Goal: Transaction & Acquisition: Purchase product/service

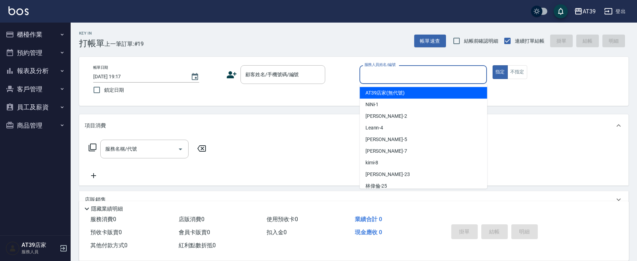
click at [452, 71] on input "服務人員姓名/編號" at bounding box center [422, 74] width 121 height 12
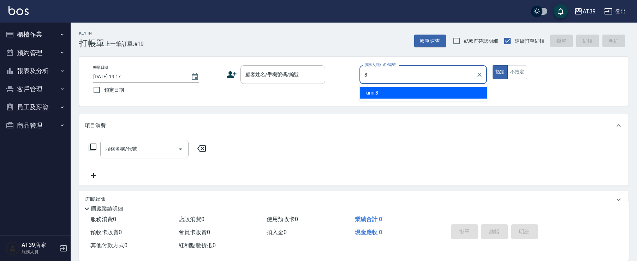
click at [438, 92] on div "kimi -8" at bounding box center [423, 93] width 127 height 12
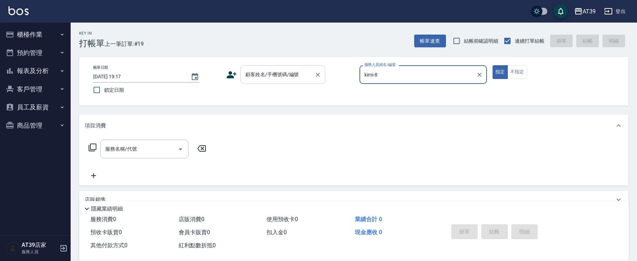
click at [278, 83] on div "顧客姓名/手機號碼/編號" at bounding box center [282, 74] width 85 height 19
type input "kimi-8"
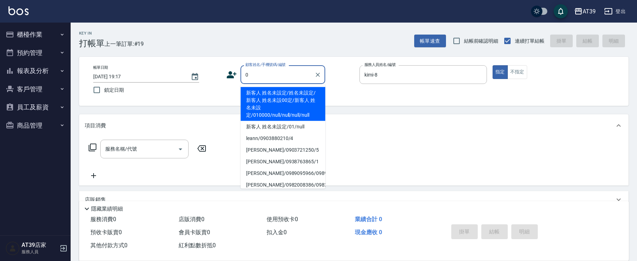
click at [268, 96] on li "新客人 姓名未設定/姓名未設定/新客人 姓名未設00定/新客人 姓名未設定/010000/null/null/null/null" at bounding box center [282, 104] width 85 height 34
type input "新客人 姓名未設定/姓名未設定/新客人 姓名未設00定/新客人 姓名未設定/010000/null/null/null/null"
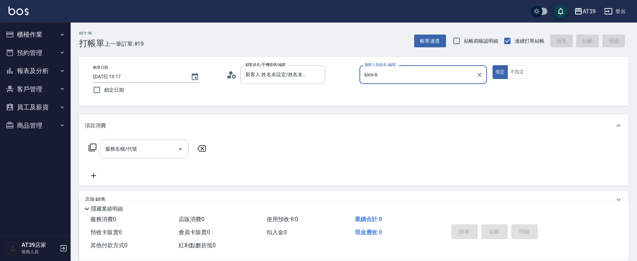
click at [150, 151] on input "服務名稱/代號" at bounding box center [138, 149] width 71 height 12
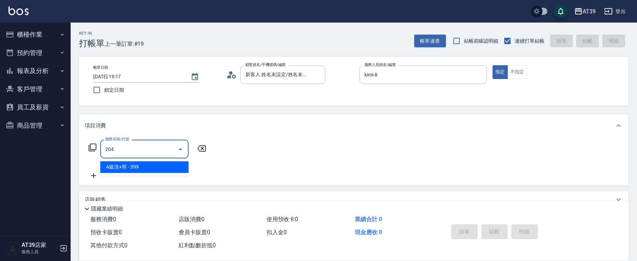
click at [157, 172] on span "A級洗+剪 - 399" at bounding box center [144, 167] width 88 height 12
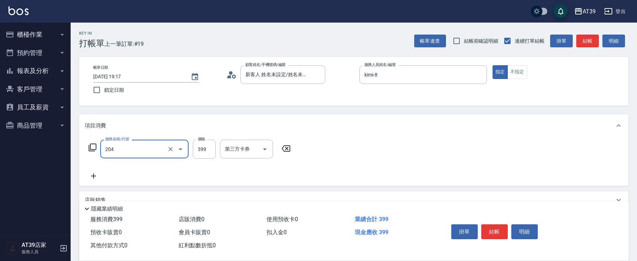
type input "A級洗+剪(204)"
click at [191, 152] on div "服務名稱/代號 A級洗+剪(204) 服務名稱/代號 價格 399 價格 洗髮互助-1 洗髮互助-1 第三方卡券 第三方卡券" at bounding box center [213, 149] width 257 height 19
click at [209, 148] on input "399" at bounding box center [204, 149] width 23 height 19
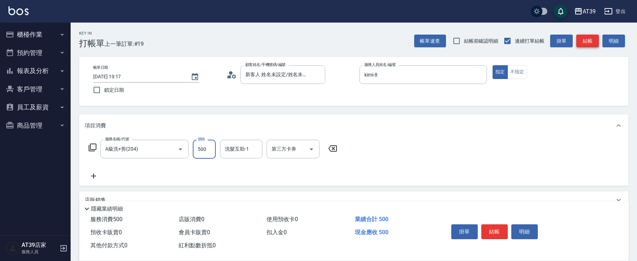
type input "500"
click at [587, 40] on button "結帳" at bounding box center [587, 41] width 23 height 13
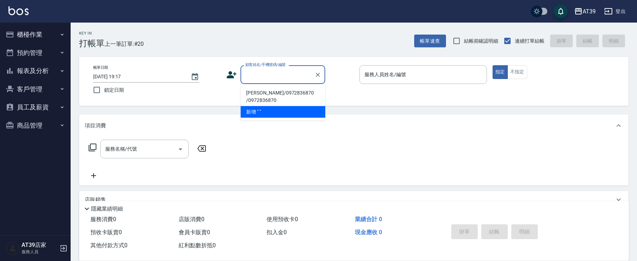
click at [320, 99] on li "[PERSON_NAME]/0972836870 /0972836870" at bounding box center [282, 96] width 85 height 19
type input "[PERSON_NAME]/0972836870 /0972836870"
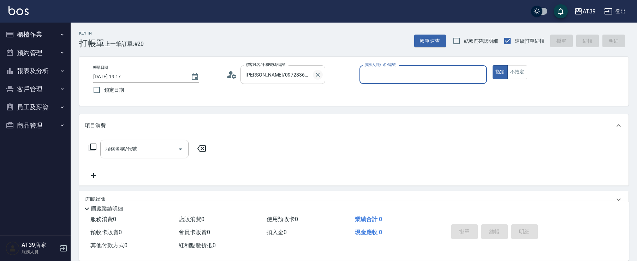
click at [317, 75] on icon "Clear" at bounding box center [317, 75] width 4 height 4
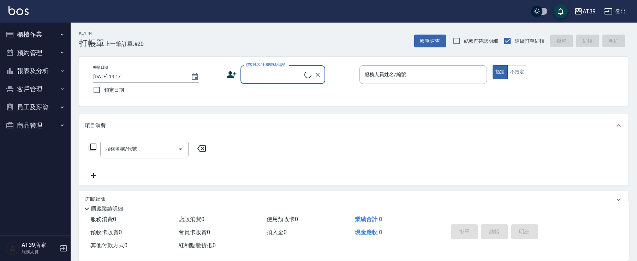
click at [273, 69] on input "顧客姓名/手機號碼/編號" at bounding box center [273, 74] width 61 height 12
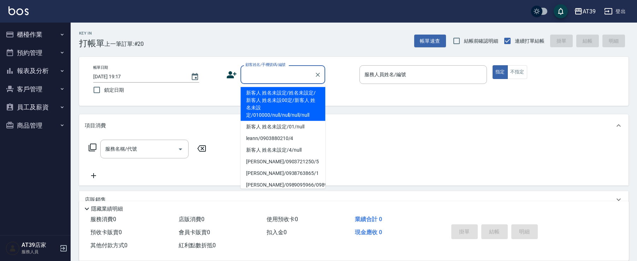
click at [305, 109] on li "新客人 姓名未設定/姓名未設定/新客人 姓名未設00定/新客人 姓名未設定/010000/null/null/null/null" at bounding box center [282, 104] width 85 height 34
type input "新客人 姓名未設定/姓名未設定/新客人 姓名未設00定/新客人 姓名未設定/010000/null/null/null/null"
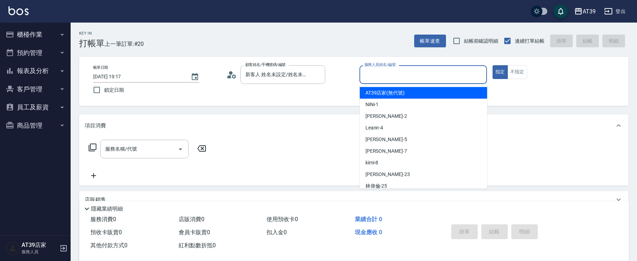
click at [446, 71] on input "服務人員姓名/編號" at bounding box center [422, 74] width 121 height 12
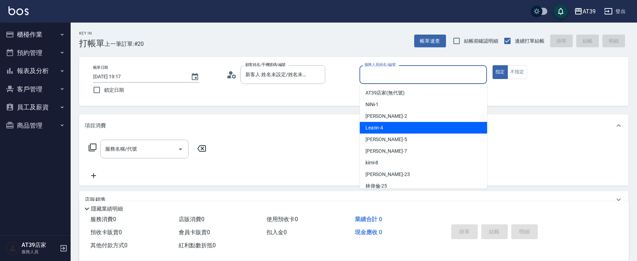
click at [400, 127] on div "Leann -4" at bounding box center [423, 128] width 127 height 12
type input "Leann-4"
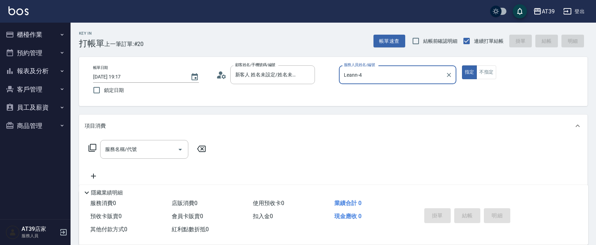
drag, startPoint x: 629, startPoint y: 0, endPoint x: 323, endPoint y: 25, distance: 306.6
click at [326, 25] on div "Key In 打帳單 上一筆訂單:#20 帳單速查 結帳前確認明細 連續打單結帳 掛單 結帳 明細" at bounding box center [329, 36] width 517 height 26
click at [485, 69] on button "不指定" at bounding box center [487, 72] width 20 height 14
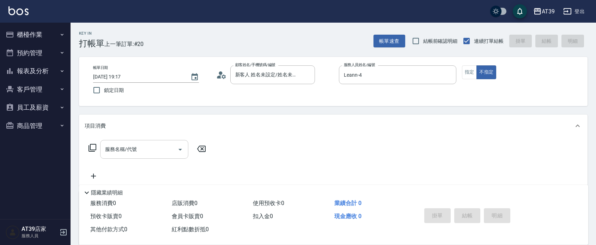
click at [134, 145] on div "服務名稱/代號 服務名稱/代號" at bounding box center [144, 149] width 88 height 19
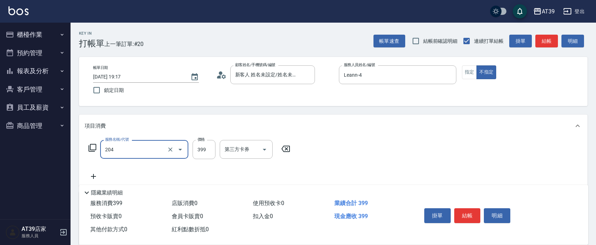
type input "A級洗+剪(204)"
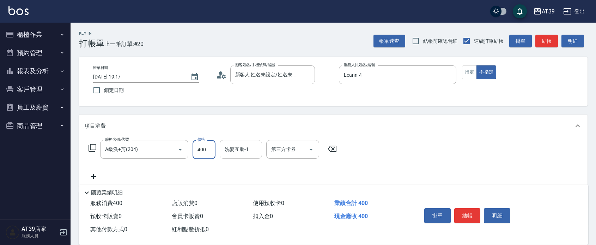
type input "400"
click at [237, 153] on input "洗髮互助-1" at bounding box center [241, 149] width 36 height 12
type input "芊芊-27"
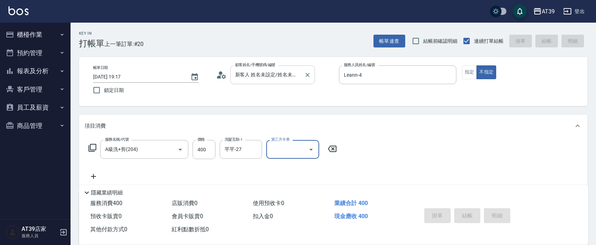
type input "[DATE] 19:38"
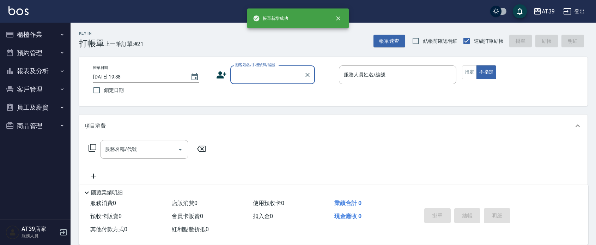
click at [279, 80] on input "顧客姓名/手機號碼/編號" at bounding box center [268, 74] width 68 height 12
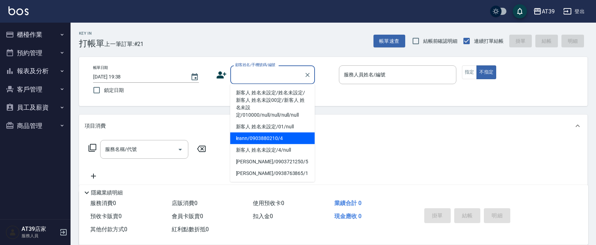
click at [283, 135] on li "leann/0903880210/4" at bounding box center [272, 138] width 85 height 12
type input "leann/0903880210/4"
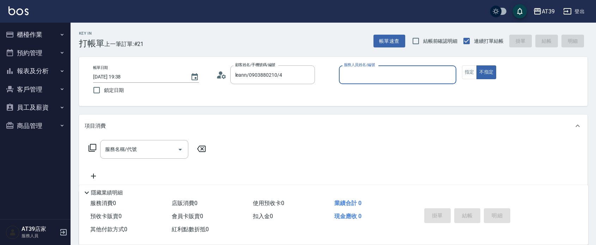
type input "Leann-4"
click at [140, 154] on input "服務名稱/代號" at bounding box center [138, 149] width 71 height 12
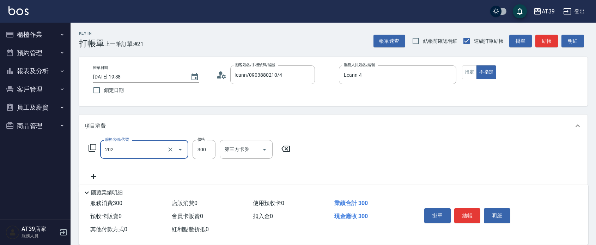
type input "A級單剪(202)"
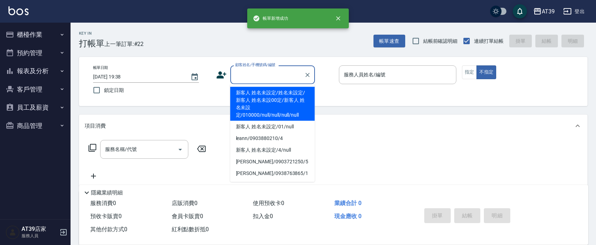
click at [262, 76] on input "顧客姓名/手機號碼/編號" at bounding box center [268, 74] width 68 height 12
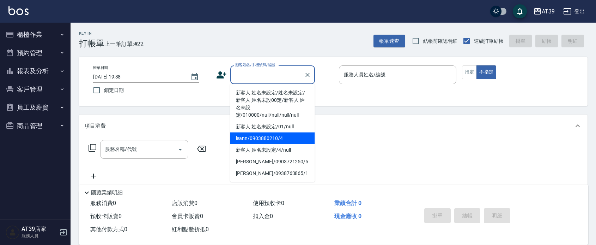
click at [267, 134] on li "leann/0903880210/4" at bounding box center [272, 138] width 85 height 12
type input "leann/0903880210/4"
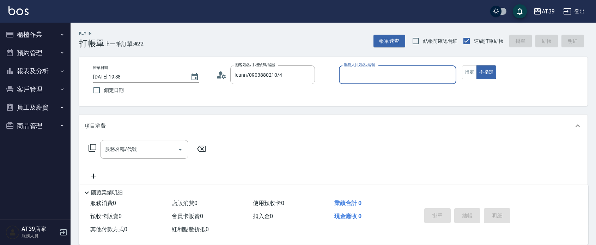
type input "Leann-4"
click at [471, 63] on div "帳單日期 [DATE] 19:38 鎖定日期 顧客姓名/手機號碼/編號 leann/0903880210/4 顧客姓名/手機號碼/編號 服務人員姓名/編號 […" at bounding box center [333, 81] width 509 height 49
click at [462, 70] on button "指定" at bounding box center [469, 72] width 15 height 14
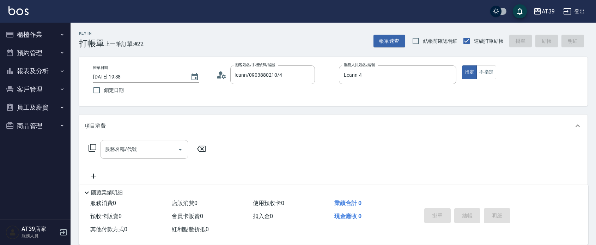
click at [160, 142] on div "服務名稱/代號" at bounding box center [144, 149] width 88 height 19
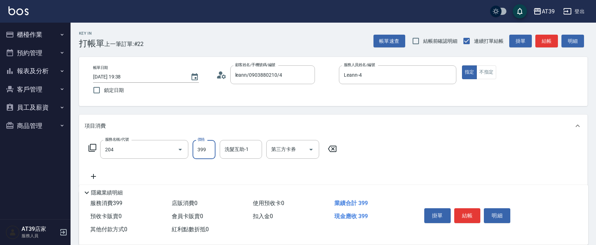
type input "A級洗+剪(204)"
type input "500"
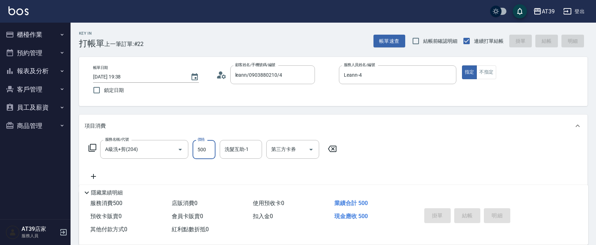
type input "[DATE] 19:39"
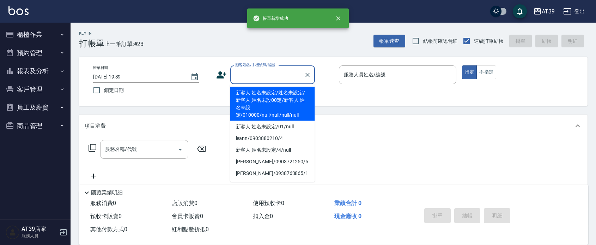
click at [253, 72] on input "顧客姓名/手機號碼/編號" at bounding box center [268, 74] width 68 height 12
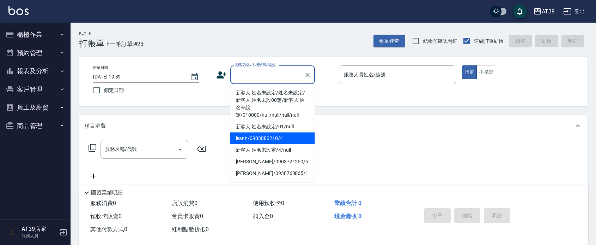
click at [260, 136] on li "leann/0903880210/4" at bounding box center [272, 138] width 85 height 12
type input "leann/0903880210/4"
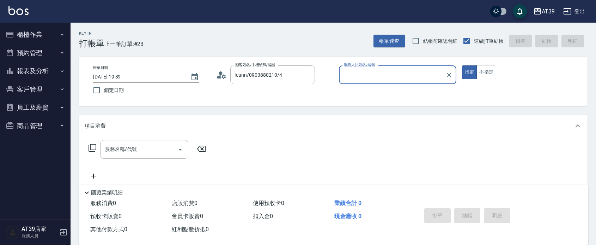
type input "Leann-4"
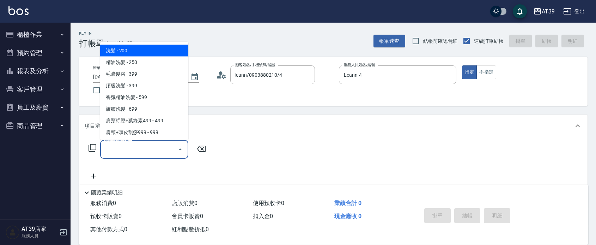
click at [162, 149] on input "服務名稱/代號" at bounding box center [138, 149] width 71 height 12
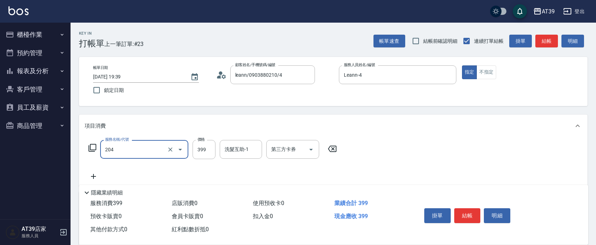
type input "A級洗+剪(204)"
type input "700"
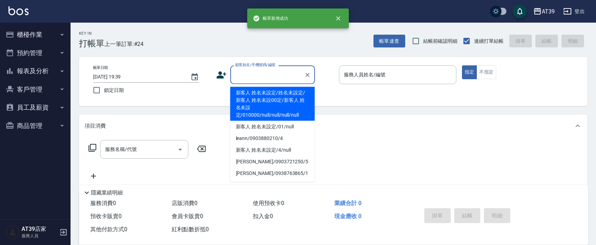
click at [279, 69] on input "顧客姓名/手機號碼/編號" at bounding box center [268, 74] width 68 height 12
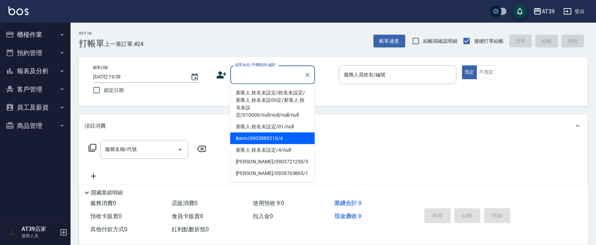
click at [264, 138] on li "leann/0903880210/4" at bounding box center [272, 138] width 85 height 12
type input "leann/0903880210/4"
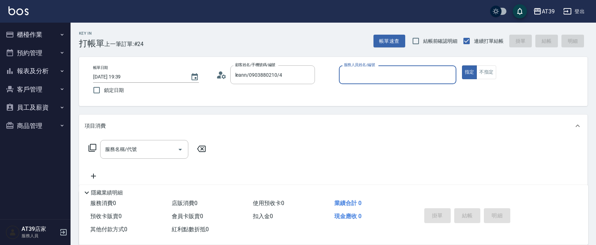
type input "Leann-4"
click at [159, 149] on input "服務名稱/代號" at bounding box center [138, 149] width 71 height 12
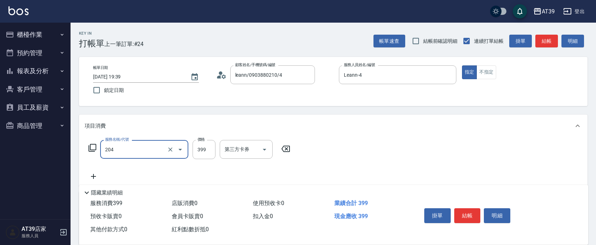
type input "A級洗+剪(204)"
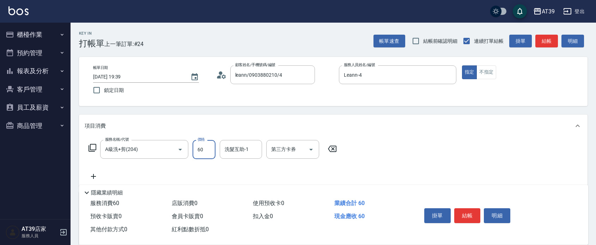
type input "600"
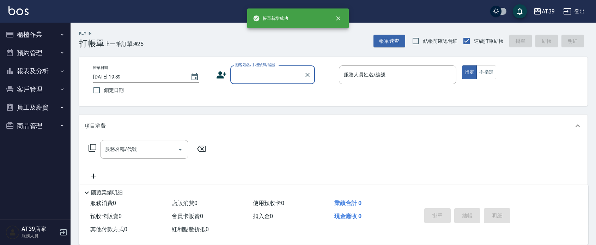
click at [262, 72] on input "顧客姓名/手機號碼/編號" at bounding box center [268, 74] width 68 height 12
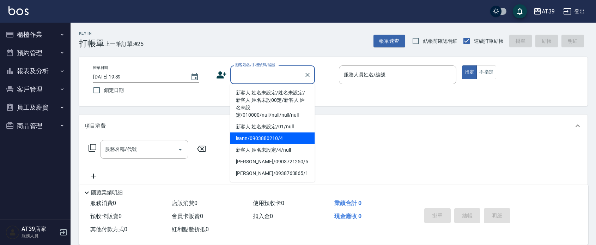
click at [281, 138] on li "leann/0903880210/4" at bounding box center [272, 138] width 85 height 12
type input "leann/0903880210/4"
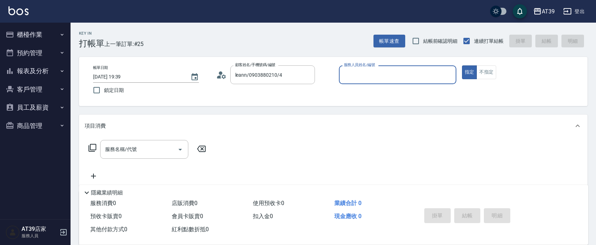
type input "Leann-4"
click at [135, 150] on div "服務名稱/代號 服務名稱/代號" at bounding box center [144, 149] width 88 height 19
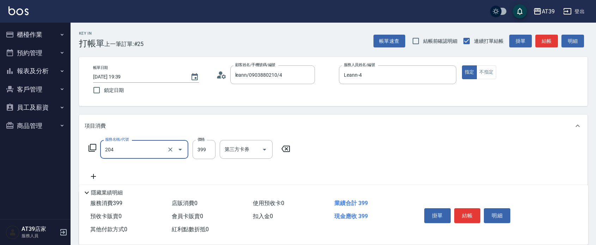
type input "A級洗+剪(204)"
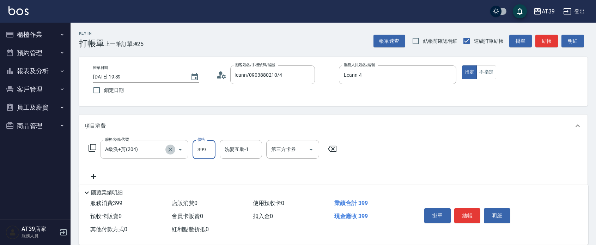
click at [170, 148] on icon "Clear" at bounding box center [170, 149] width 7 height 7
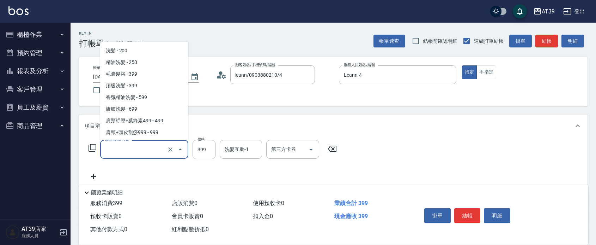
click at [156, 151] on input "服務名稱/代號" at bounding box center [134, 149] width 62 height 12
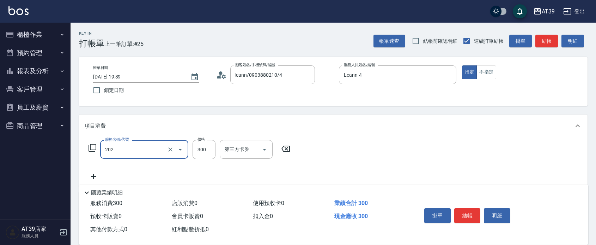
type input "A級單剪(202)"
type input "400"
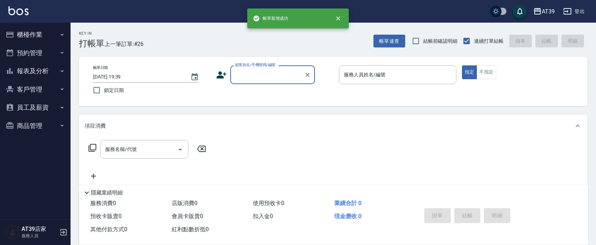
click at [256, 74] on input "顧客姓名/手機號碼/編號" at bounding box center [268, 74] width 68 height 12
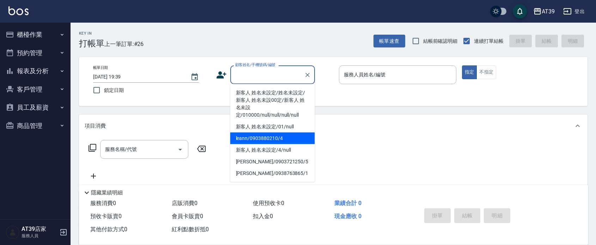
click at [262, 136] on li "leann/0903880210/4" at bounding box center [272, 138] width 85 height 12
type input "leann/0903880210/4"
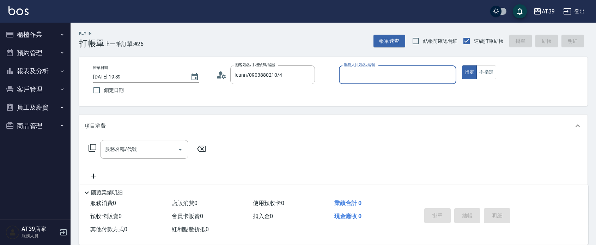
type input "Leann-4"
click at [152, 149] on input "服務名稱/代號" at bounding box center [138, 149] width 71 height 12
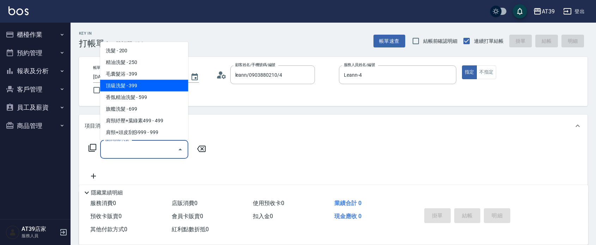
click at [147, 76] on span "毛囊髮浴 - 399" at bounding box center [144, 74] width 88 height 12
type input "毛囊髮浴(103)"
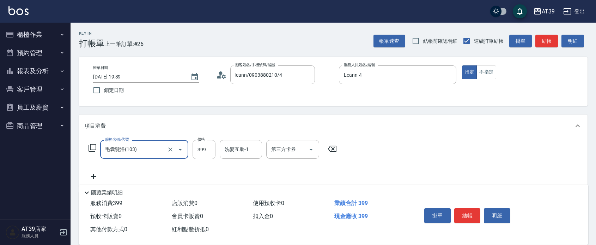
click at [207, 156] on input "399" at bounding box center [204, 149] width 23 height 19
type input "499"
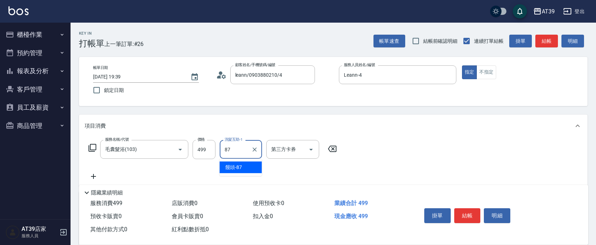
type input "饅頭-87"
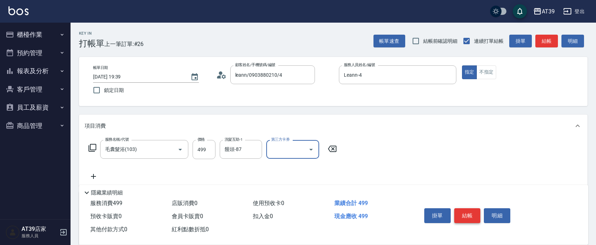
click at [467, 212] on button "結帳" at bounding box center [468, 215] width 26 height 15
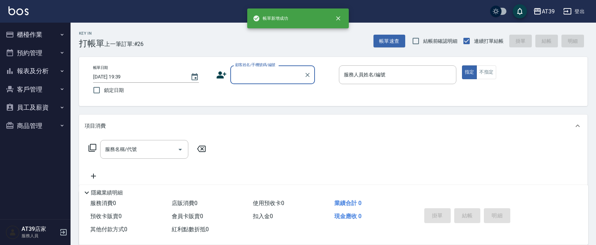
click at [45, 66] on button "報表及分析" at bounding box center [35, 71] width 65 height 18
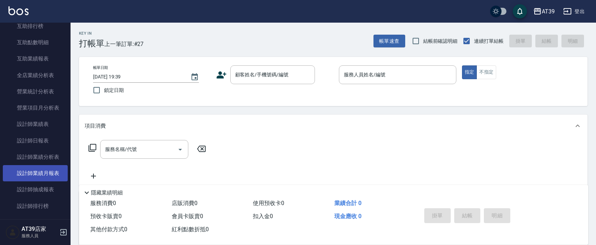
scroll to position [176, 0]
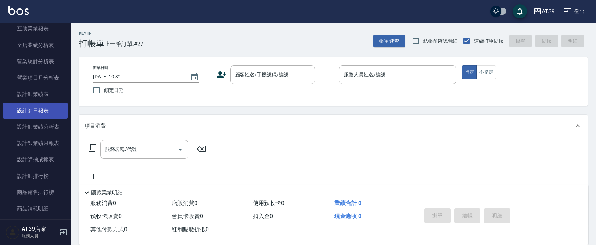
click at [47, 105] on link "設計師日報表" at bounding box center [35, 110] width 65 height 16
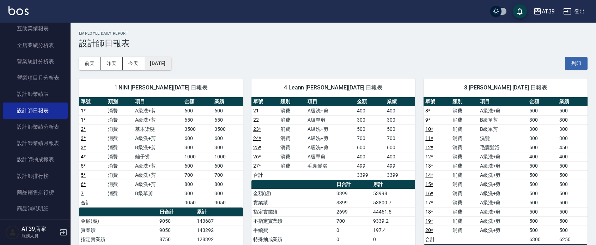
click at [170, 68] on button "[DATE]" at bounding box center [157, 63] width 27 height 13
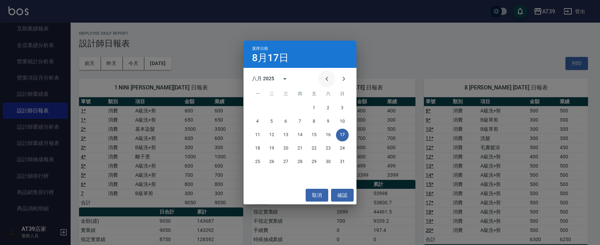
click at [324, 76] on icon "Previous month" at bounding box center [327, 78] width 8 height 8
click at [300, 131] on button "17" at bounding box center [300, 134] width 13 height 13
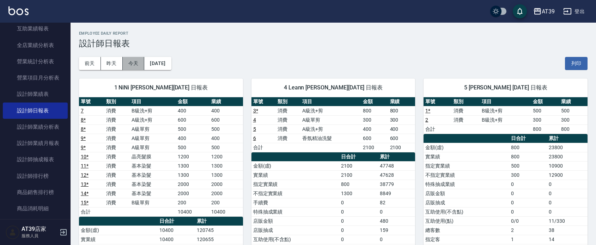
click at [138, 67] on button "今天" at bounding box center [134, 63] width 22 height 13
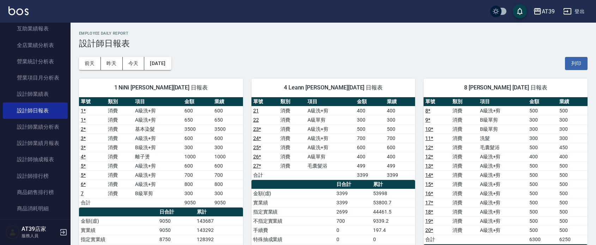
click at [18, 7] on img at bounding box center [18, 10] width 20 height 9
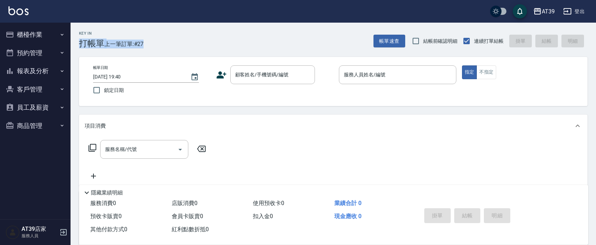
drag, startPoint x: 78, startPoint y: 40, endPoint x: 152, endPoint y: 42, distance: 74.1
click at [152, 42] on div "Key In 打帳單 上一筆訂單:#27 帳單速查 結帳前確認明細 連續打單結帳 掛單 結帳 明細" at bounding box center [329, 36] width 517 height 26
drag, startPoint x: 152, startPoint y: 42, endPoint x: 78, endPoint y: 29, distance: 75.3
click at [78, 29] on div "Key In 打帳單 上一筆訂單:#27 帳單速查 結帳前確認明細 連續打單結帳 掛單 結帳 明細" at bounding box center [329, 36] width 517 height 26
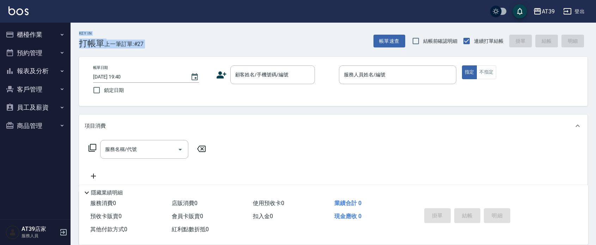
click at [78, 29] on div "Key In 打帳單 上一筆訂單:#27" at bounding box center [107, 36] width 73 height 26
click at [79, 29] on div "Key In 打帳單 上一筆訂單:#27" at bounding box center [107, 36] width 73 height 26
drag, startPoint x: 150, startPoint y: 46, endPoint x: 80, endPoint y: 29, distance: 72.8
click at [80, 29] on div "Key In 打帳單 上一筆訂單:#27 帳單速查 結帳前確認明細 連續打單結帳 掛單 結帳 明細" at bounding box center [329, 36] width 517 height 26
click at [80, 29] on div "Key In 打帳單 上一筆訂單:#27" at bounding box center [107, 36] width 73 height 26
